Goal: Task Accomplishment & Management: Manage account settings

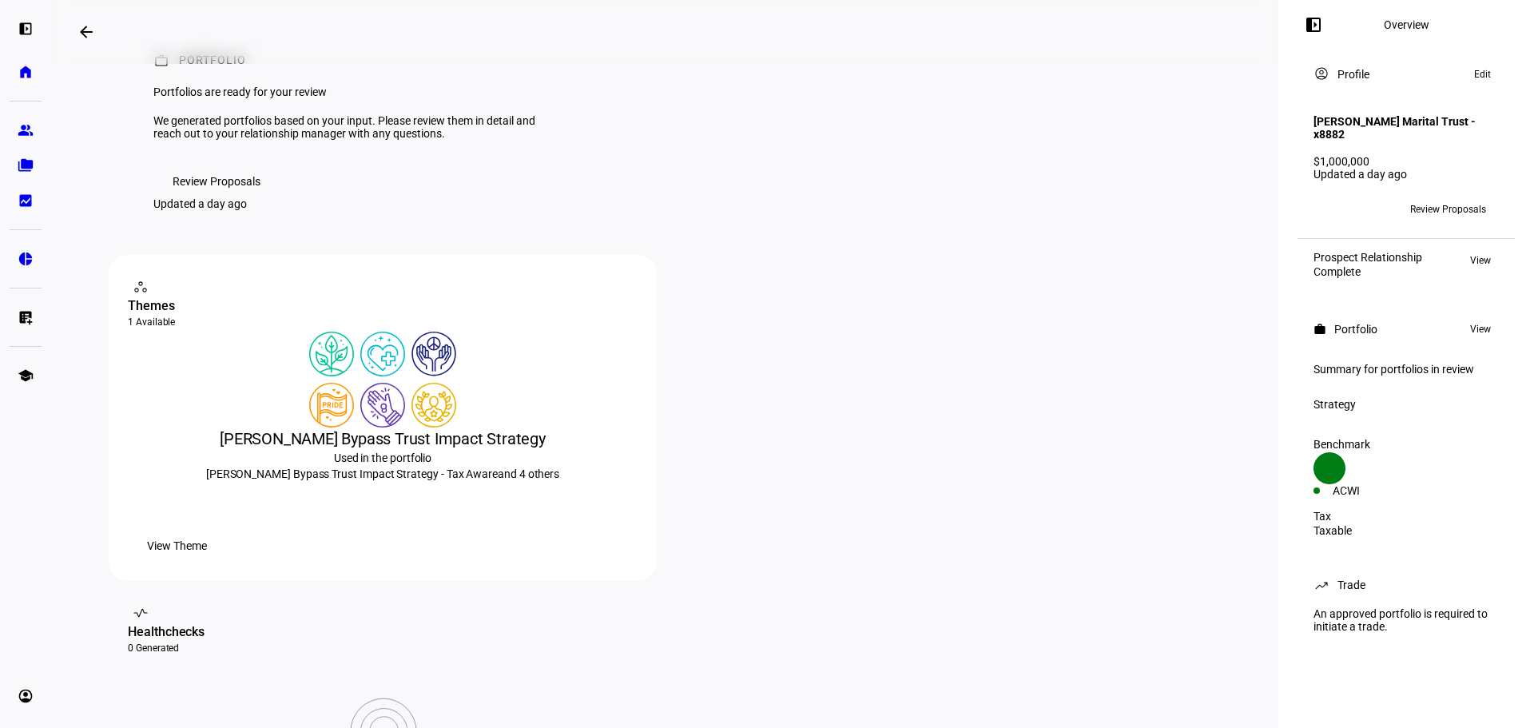
scroll to position [80, 0]
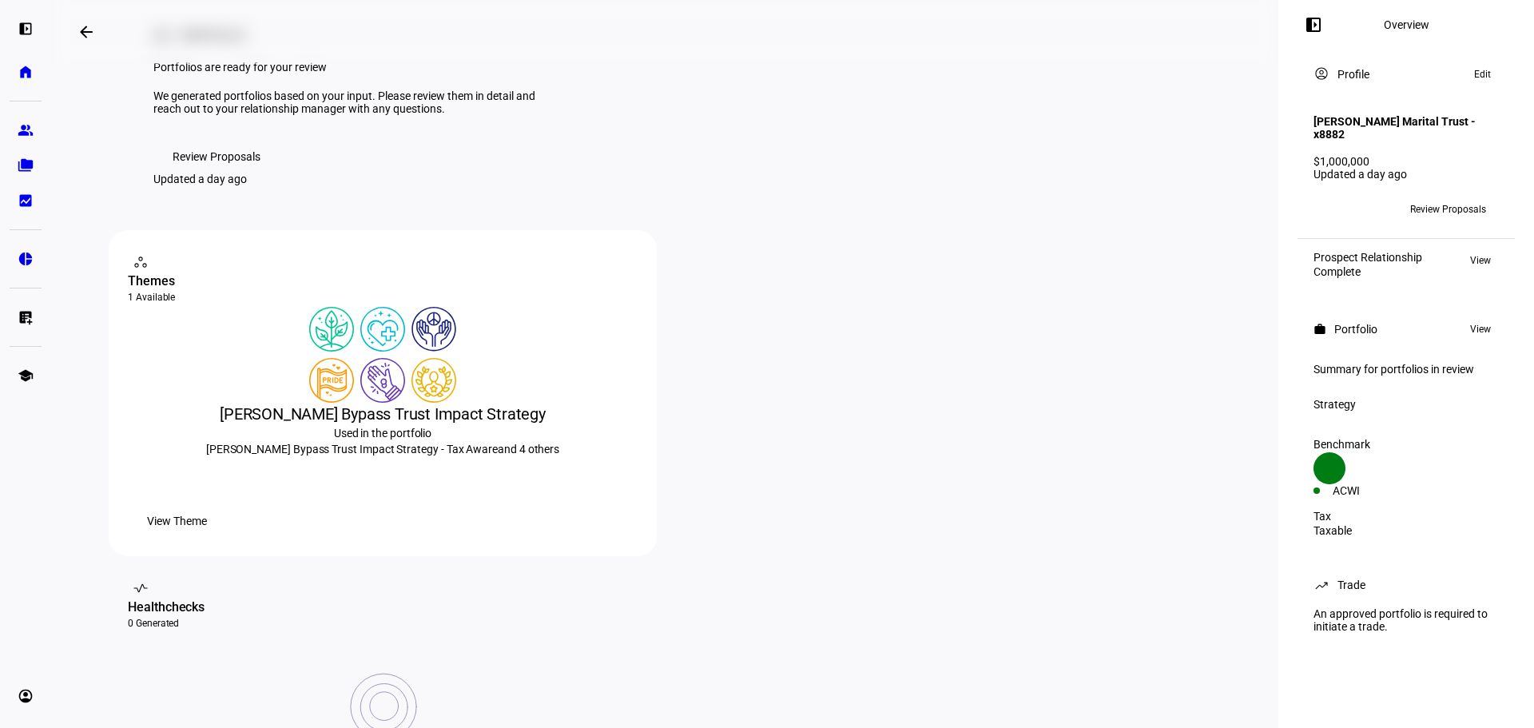
click at [1464, 209] on span "Review Proposals" at bounding box center [1449, 210] width 76 height 26
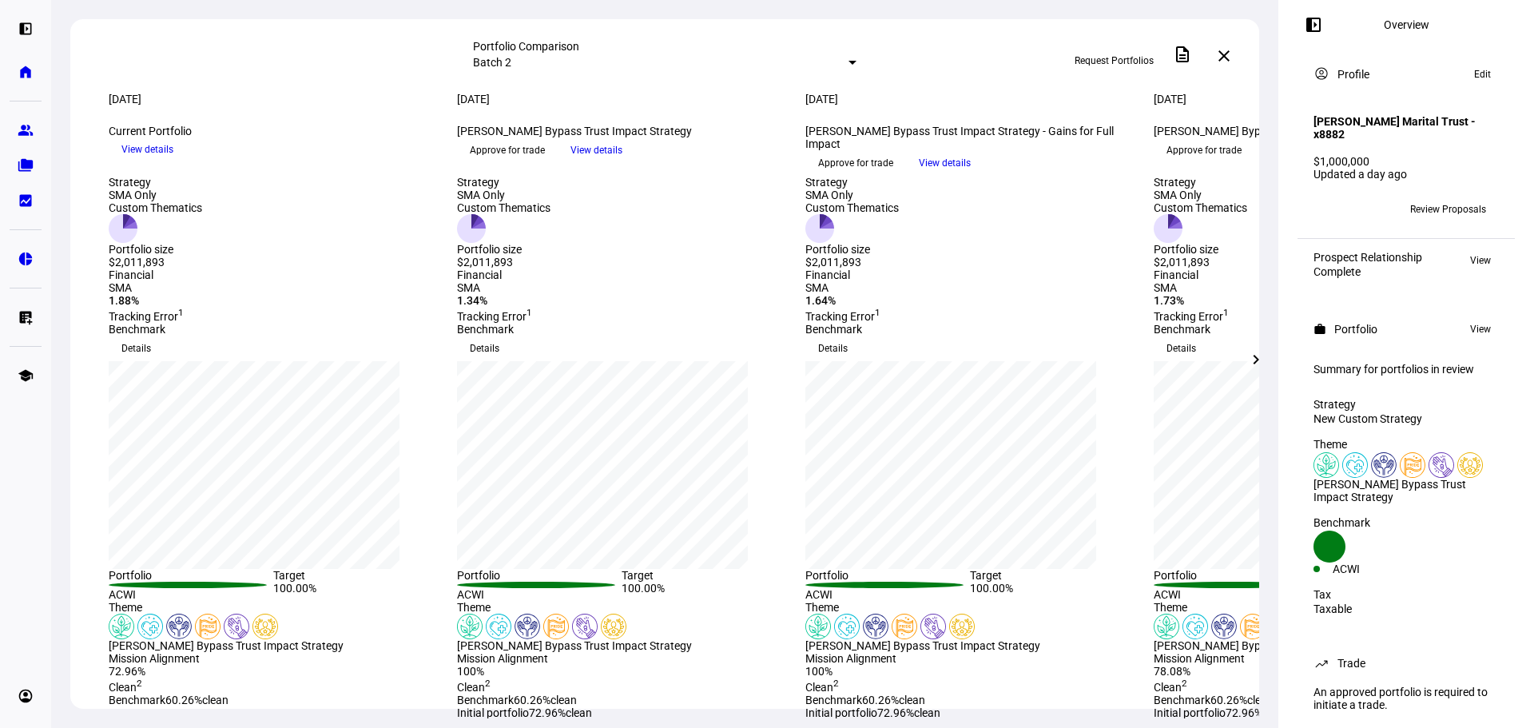
click at [849, 61] on div at bounding box center [853, 63] width 8 height 4
click at [823, 51] on div at bounding box center [767, 364] width 1534 height 728
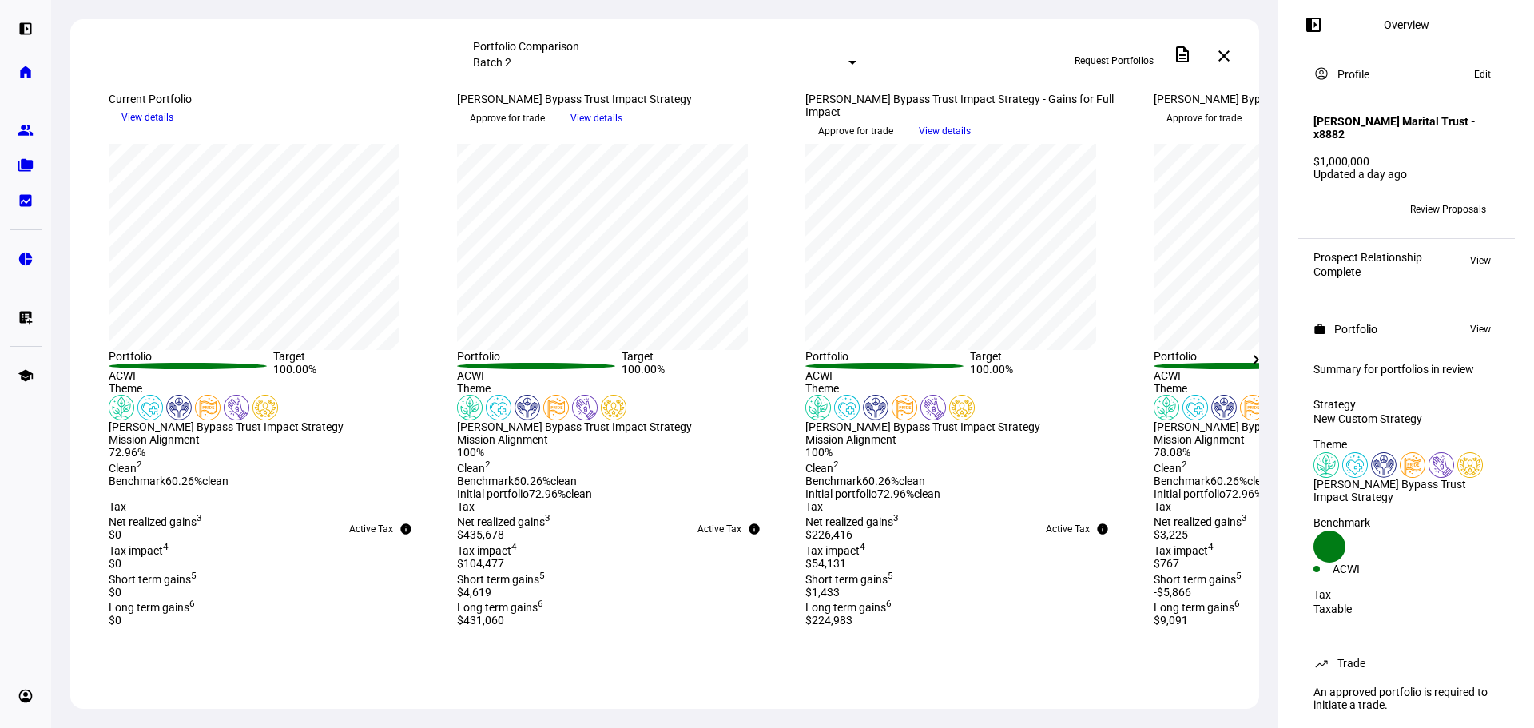
scroll to position [240, 0]
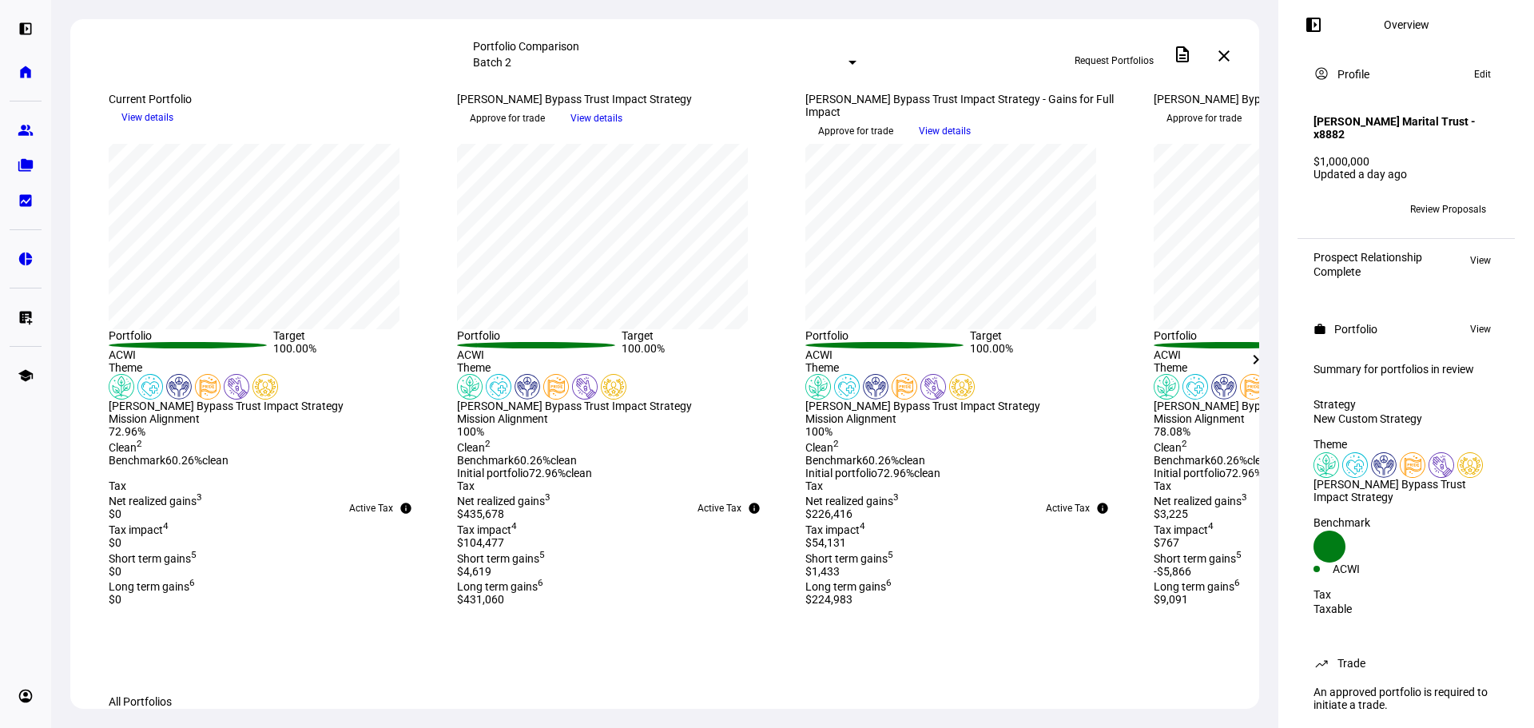
click at [1316, 22] on mat-icon "left_panel_open" at bounding box center [1313, 24] width 19 height 19
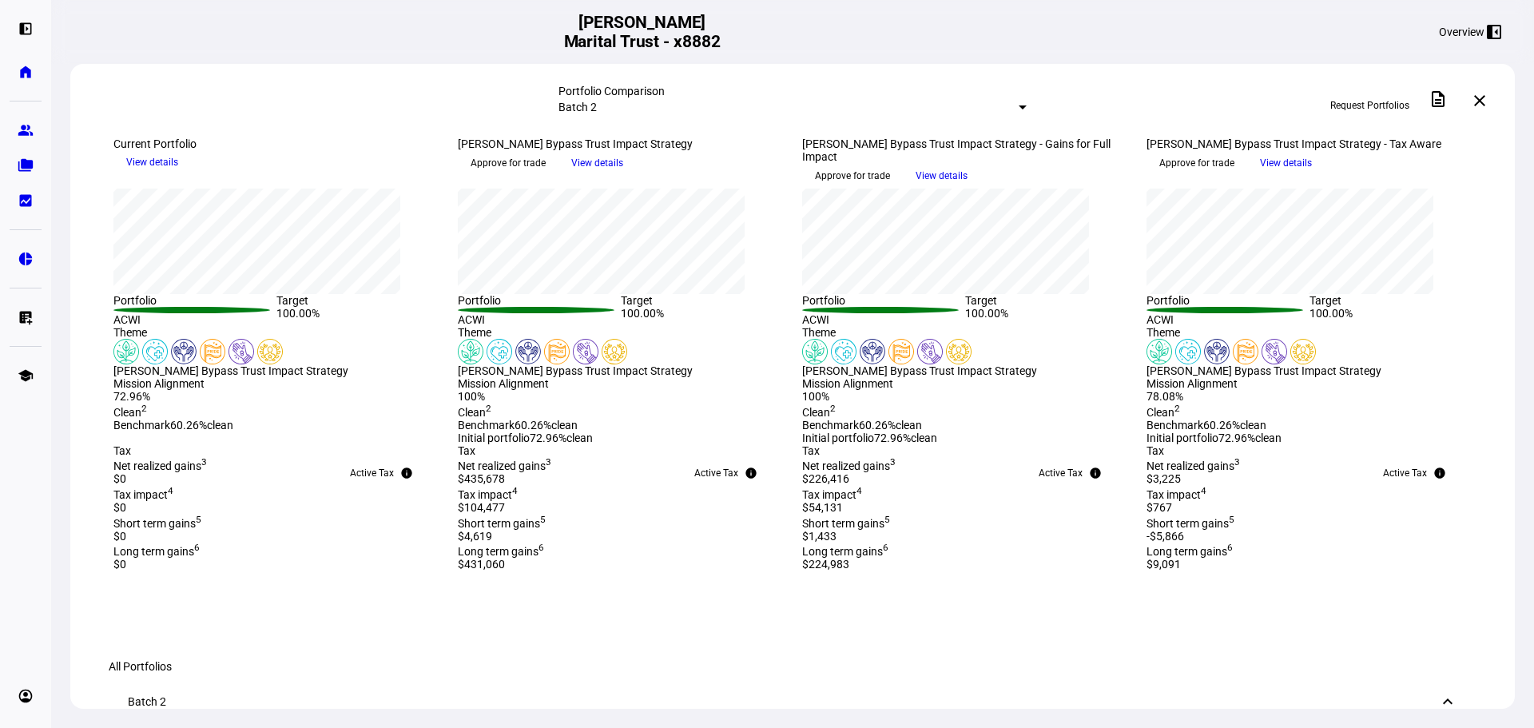
scroll to position [0, 0]
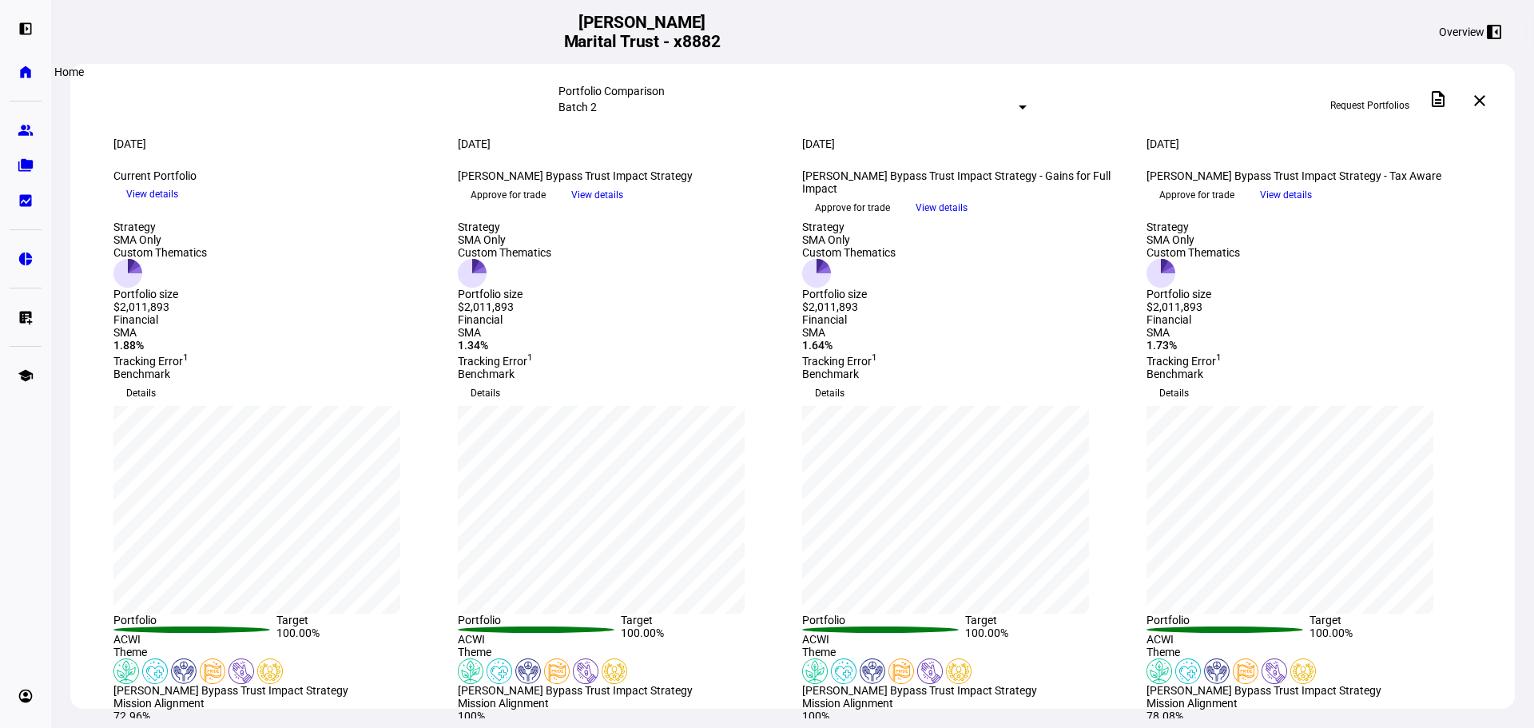
click at [29, 73] on eth-mat-symbol "home" at bounding box center [26, 72] width 16 height 16
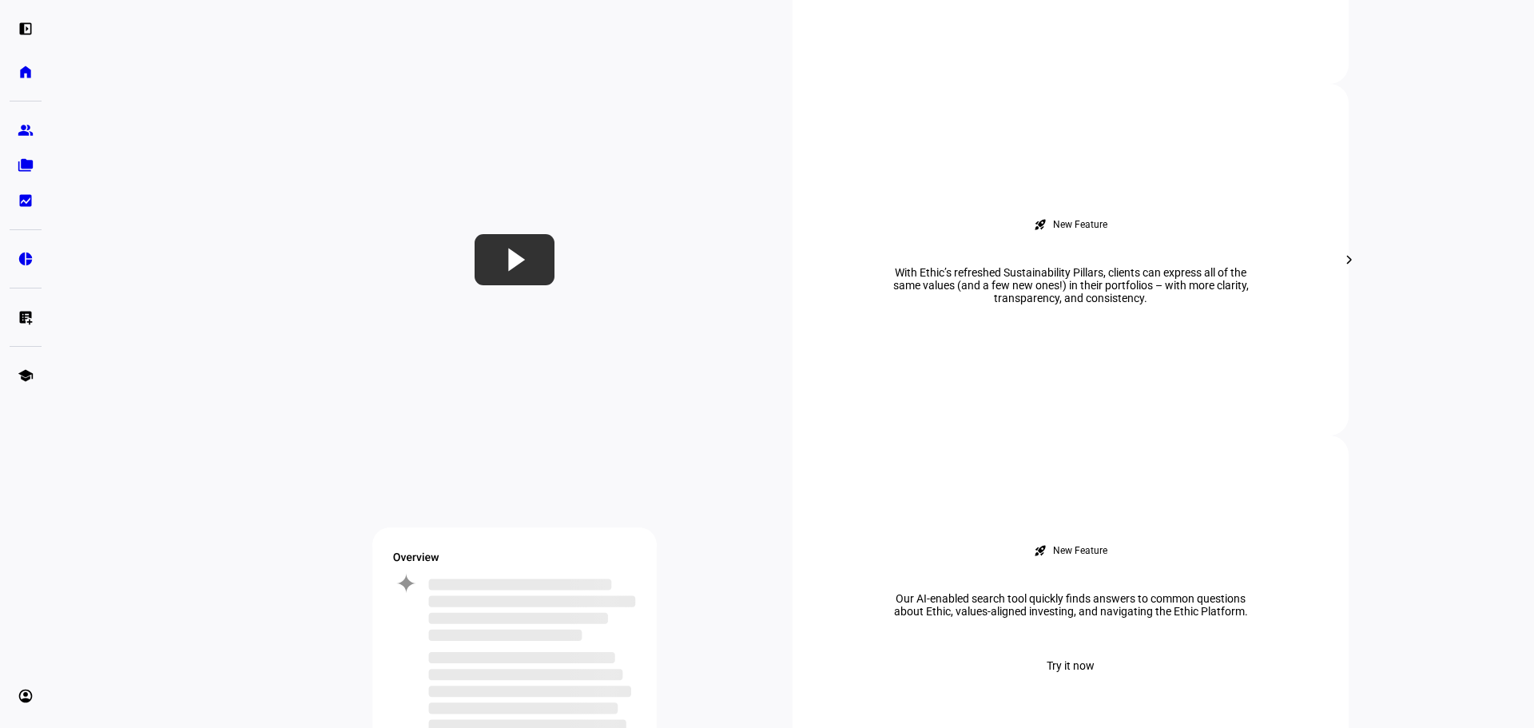
scroll to position [522, 0]
